Goal: Task Accomplishment & Management: Use online tool/utility

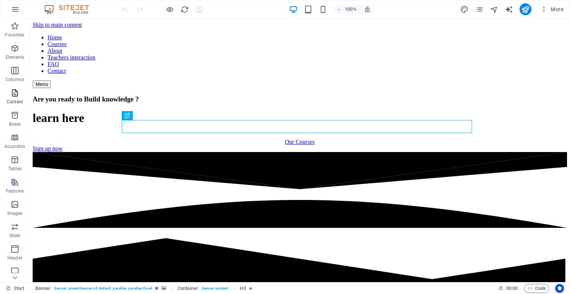
click at [13, 94] on icon "button" at bounding box center [14, 92] width 9 height 9
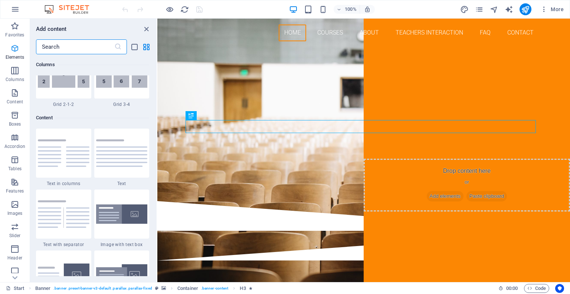
scroll to position [1299, 0]
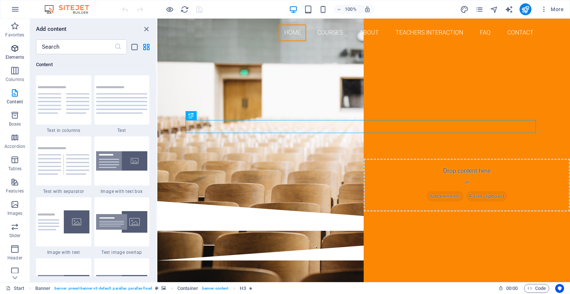
click at [15, 44] on icon "button" at bounding box center [14, 48] width 9 height 9
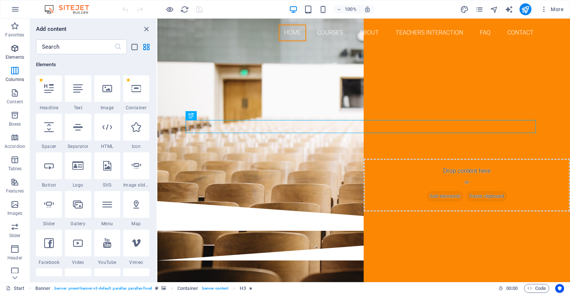
scroll to position [79, 0]
click at [12, 82] on p "Columns" at bounding box center [15, 79] width 19 height 6
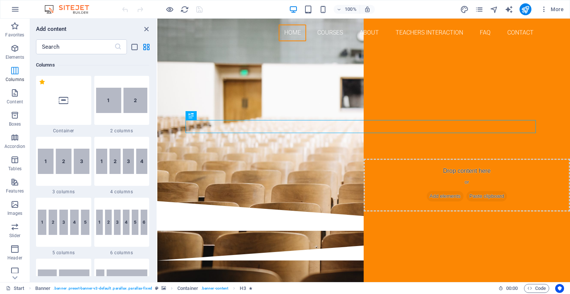
scroll to position [367, 0]
click at [13, 99] on p "Content" at bounding box center [15, 102] width 16 height 6
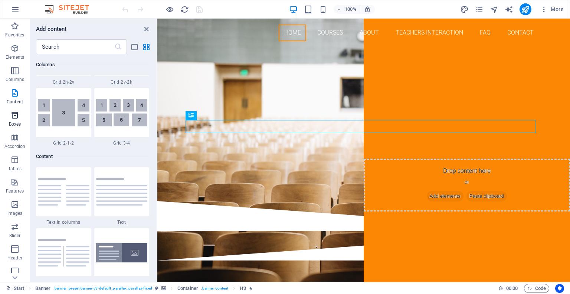
scroll to position [1299, 0]
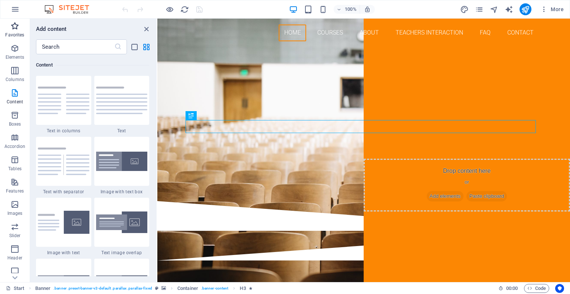
click at [15, 29] on icon "button" at bounding box center [14, 26] width 9 height 9
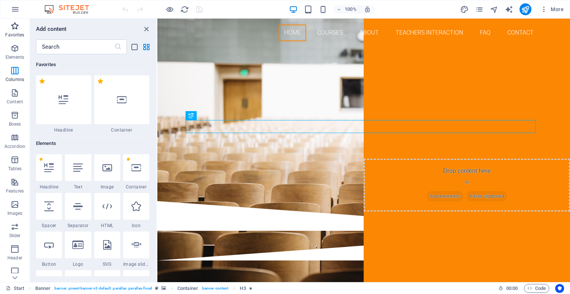
scroll to position [0, 0]
click at [15, 7] on icon "button" at bounding box center [15, 9] width 9 height 9
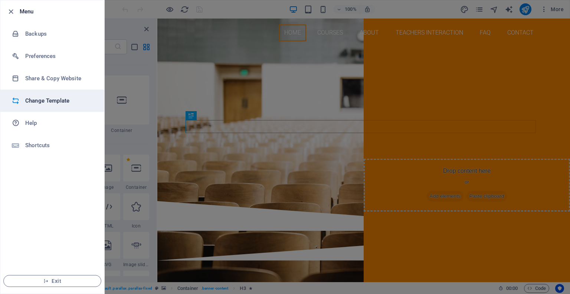
click at [40, 99] on h6 "Change Template" at bounding box center [59, 100] width 69 height 9
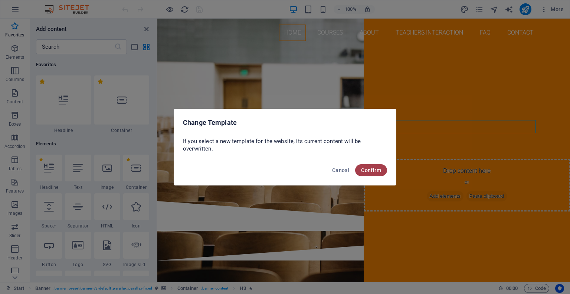
click at [369, 167] on span "Confirm" at bounding box center [371, 170] width 20 height 6
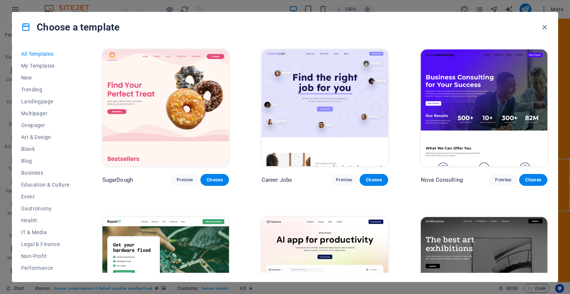
click at [77, 98] on div "All Templates My Templates New Trending Landingpage Multipager Onepager Art & D…" at bounding box center [50, 160] width 58 height 225
click at [35, 182] on span "Education & Culture" at bounding box center [45, 185] width 49 height 6
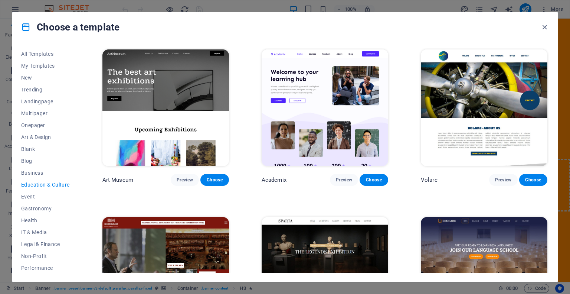
click at [35, 182] on span "Education & Culture" at bounding box center [45, 185] width 49 height 6
click at [40, 185] on span "Education & Culture" at bounding box center [45, 185] width 49 height 6
drag, startPoint x: 549, startPoint y: 50, endPoint x: 552, endPoint y: 80, distance: 29.8
click at [552, 80] on div "All Templates My Templates New Trending Landingpage Multipager Onepager Art & D…" at bounding box center [285, 161] width 546 height 239
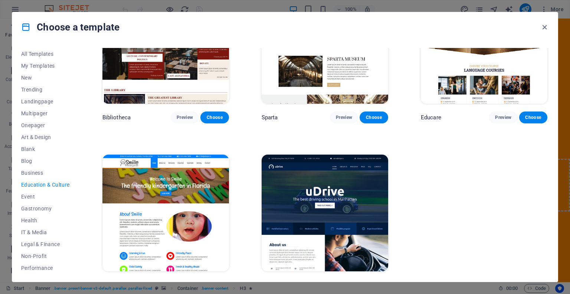
scroll to position [246, 0]
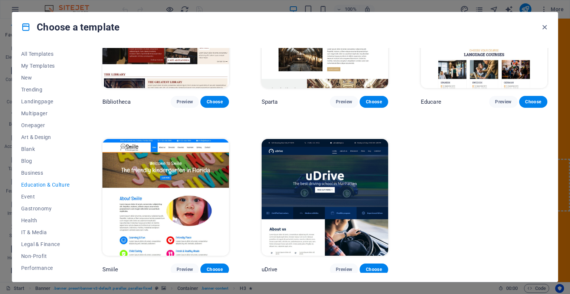
drag, startPoint x: 552, startPoint y: 271, endPoint x: 551, endPoint y: 265, distance: 6.8
click at [551, 265] on div "All Templates My Templates New Trending Landingpage Multipager Onepager Art & D…" at bounding box center [285, 161] width 546 height 239
click at [523, 256] on div "Art Museum Preview Choose Academix Preview Choose Volare Preview Choose Bibliot…" at bounding box center [325, 38] width 448 height 473
drag, startPoint x: 549, startPoint y: 247, endPoint x: 548, endPoint y: 209, distance: 38.3
click at [548, 209] on div "All Templates My Templates New Trending Landingpage Multipager Onepager Art & D…" at bounding box center [285, 161] width 546 height 239
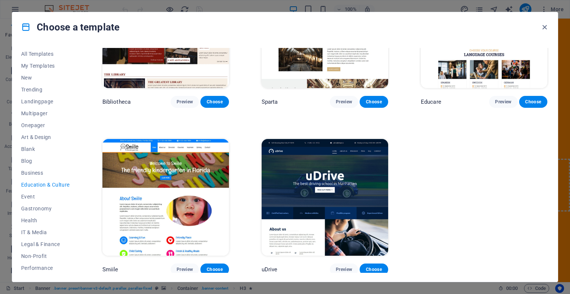
drag, startPoint x: 549, startPoint y: 210, endPoint x: 547, endPoint y: 194, distance: 16.9
click at [547, 194] on div "All Templates My Templates New Trending Landingpage Multipager Onepager Art & D…" at bounding box center [285, 161] width 546 height 239
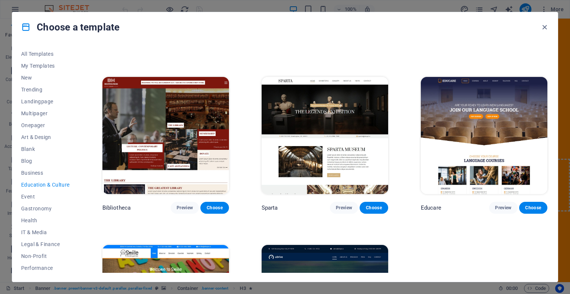
scroll to position [124, 0]
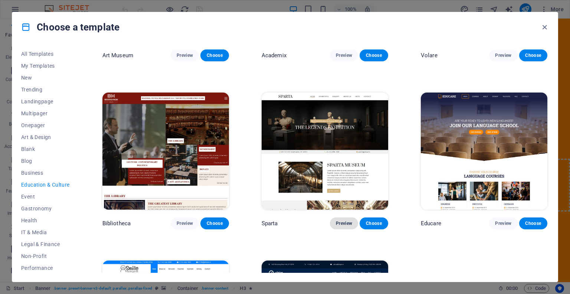
click at [346, 224] on span "Preview" at bounding box center [344, 223] width 16 height 6
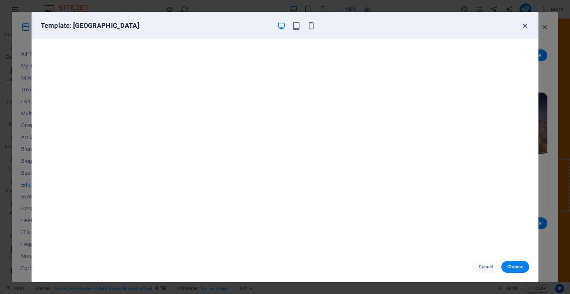
click at [523, 26] on icon "button" at bounding box center [525, 26] width 9 height 9
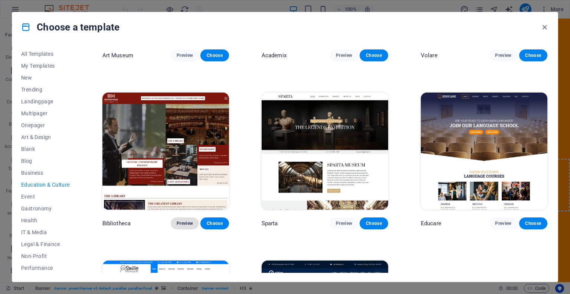
click at [186, 220] on span "Preview" at bounding box center [185, 223] width 16 height 6
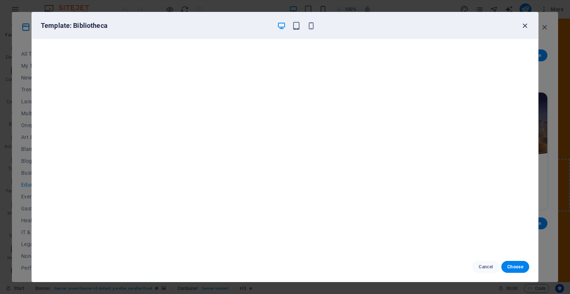
click at [526, 25] on icon "button" at bounding box center [525, 26] width 9 height 9
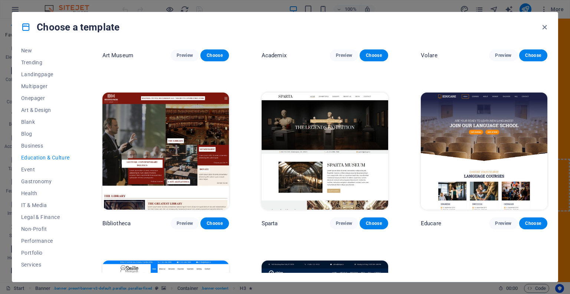
scroll to position [0, 0]
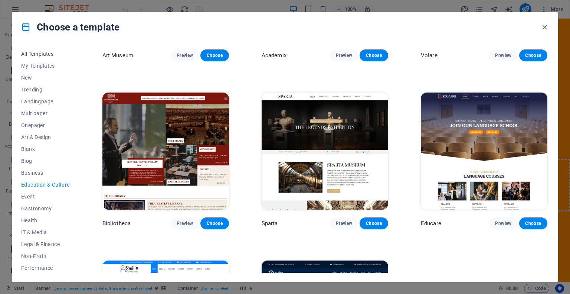
click at [43, 53] on span "All Templates" at bounding box center [45, 54] width 49 height 6
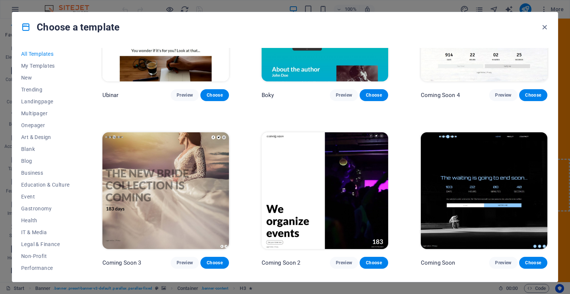
scroll to position [9087, 0]
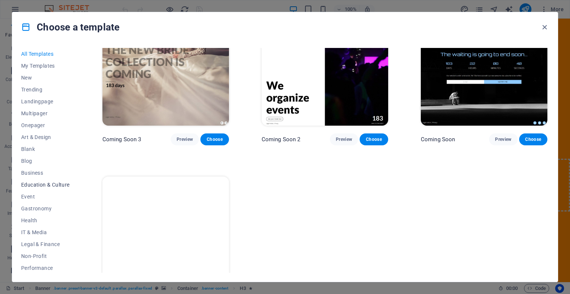
click at [27, 184] on span "Education & Culture" at bounding box center [45, 185] width 49 height 6
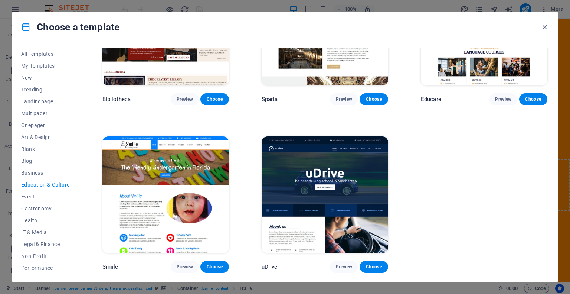
scroll to position [246, 0]
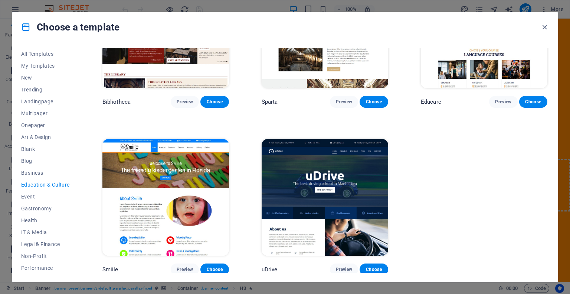
drag, startPoint x: 27, startPoint y: 184, endPoint x: 145, endPoint y: 187, distance: 118.1
click at [145, 187] on div "All Templates My Templates New Trending Landingpage Multipager Onepager Art & D…" at bounding box center [285, 161] width 546 height 239
drag, startPoint x: 549, startPoint y: 207, endPoint x: 548, endPoint y: 171, distance: 36.4
click at [548, 171] on div "All Templates My Templates New Trending Landingpage Multipager Onepager Art & D…" at bounding box center [285, 161] width 546 height 239
drag, startPoint x: 547, startPoint y: 170, endPoint x: 546, endPoint y: 128, distance: 41.6
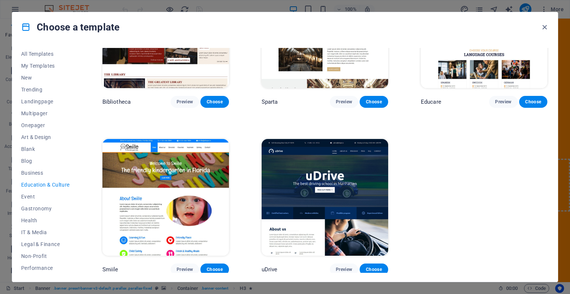
click at [546, 128] on div "Art Museum Preview Choose Academix Preview Choose Volare Preview Choose Bibliot…" at bounding box center [325, 38] width 448 height 473
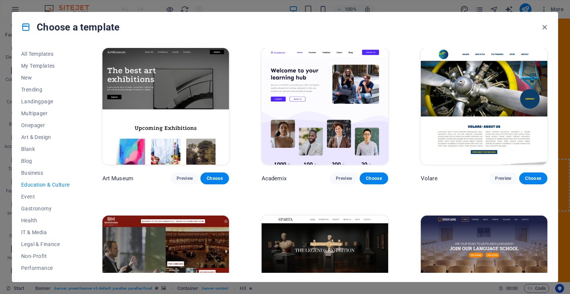
scroll to position [0, 0]
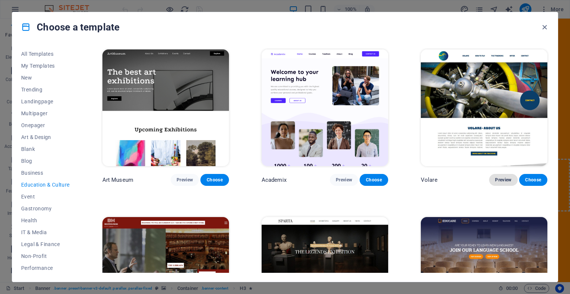
click at [504, 179] on span "Preview" at bounding box center [503, 180] width 16 height 6
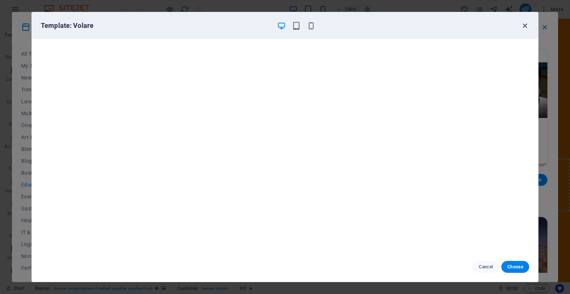
click at [523, 25] on icon "button" at bounding box center [525, 26] width 9 height 9
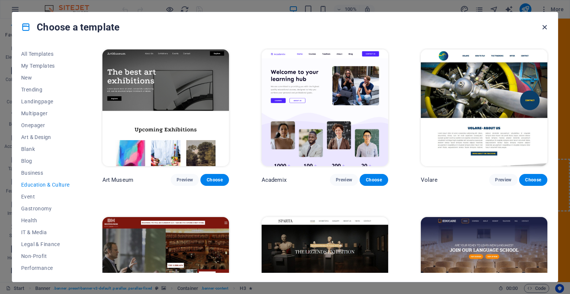
click at [545, 26] on icon "button" at bounding box center [544, 27] width 9 height 9
